Goal: Navigation & Orientation: Find specific page/section

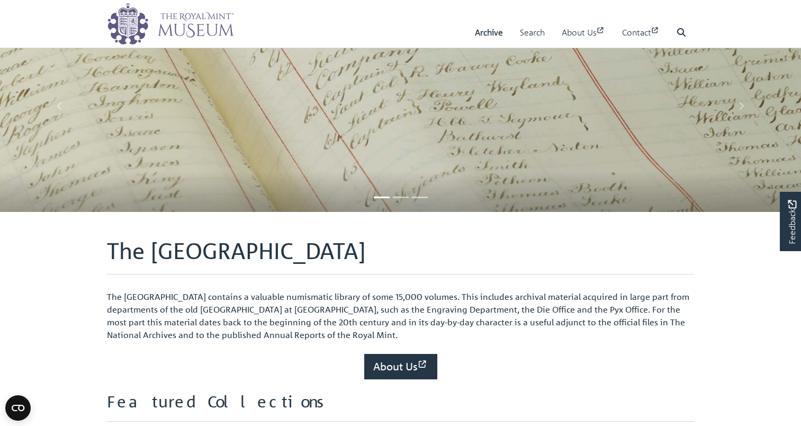
click at [482, 30] on link "Archive" at bounding box center [489, 32] width 28 height 30
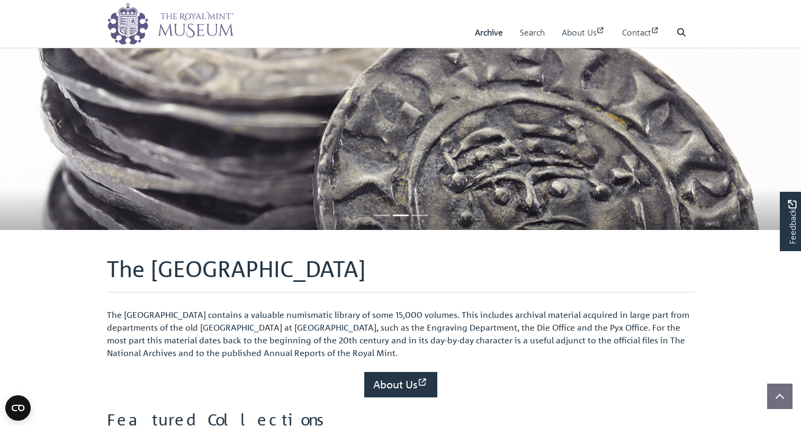
scroll to position [42, 0]
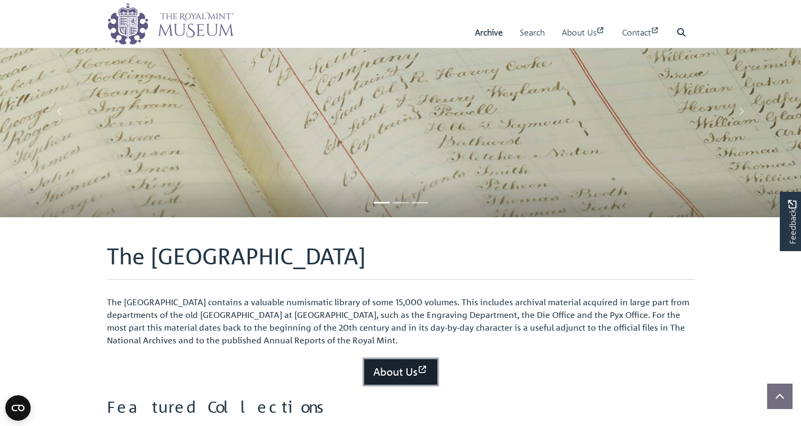
click at [393, 369] on link "About Us" at bounding box center [400, 371] width 73 height 25
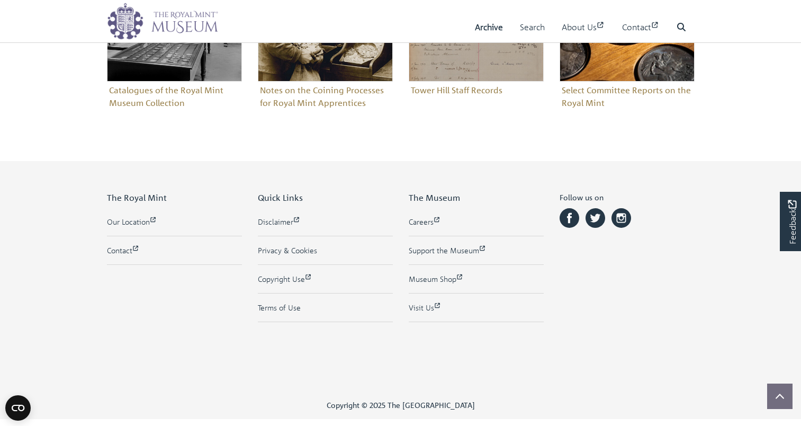
scroll to position [720, 0]
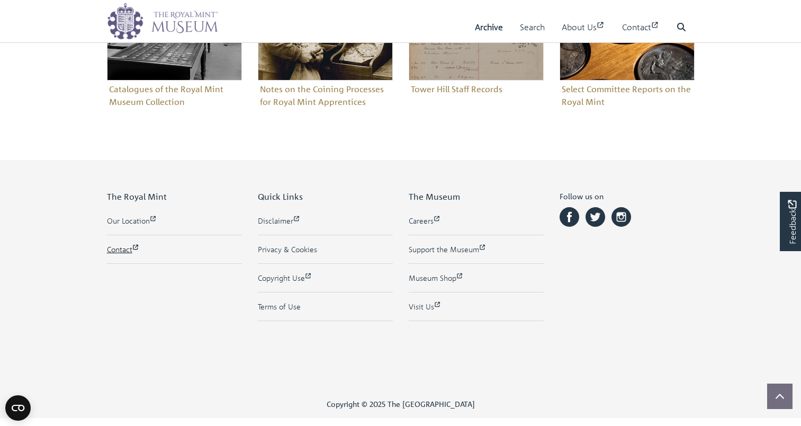
click at [114, 254] on link "Contact" at bounding box center [174, 249] width 135 height 11
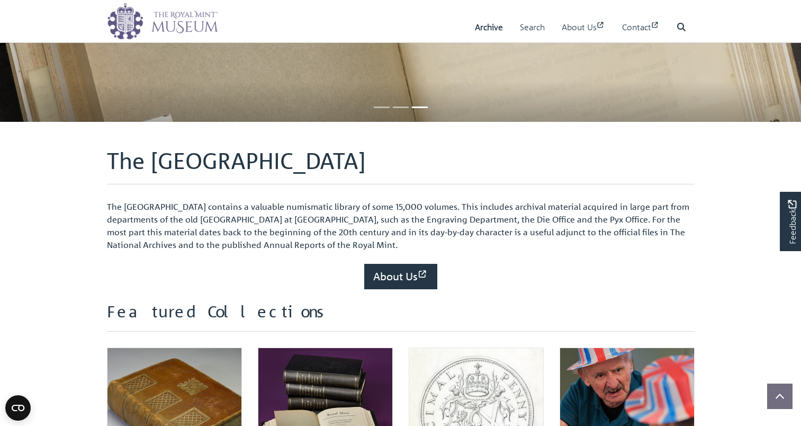
scroll to position [0, 0]
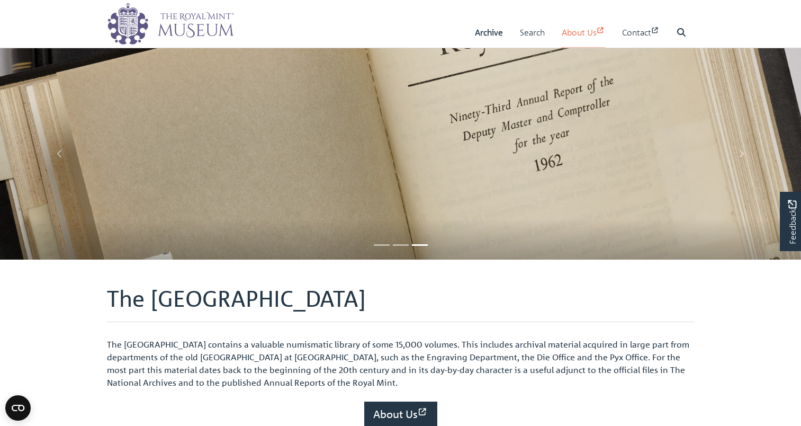
click at [566, 32] on link "About Us" at bounding box center [583, 32] width 43 height 30
